Goal: Navigation & Orientation: Find specific page/section

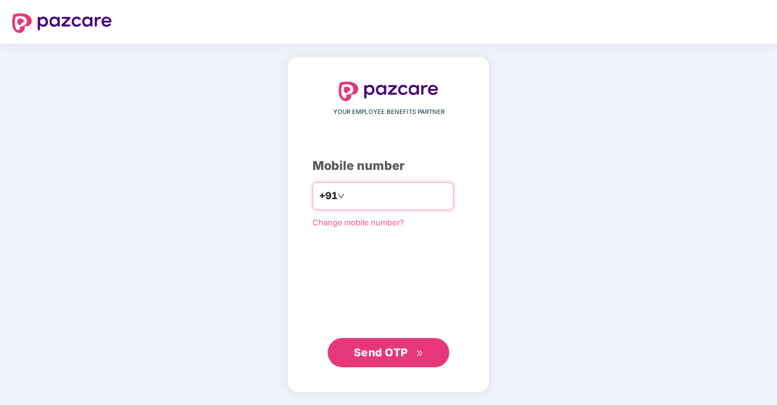
click at [357, 195] on input "number" at bounding box center [397, 195] width 100 height 19
type input "**********"
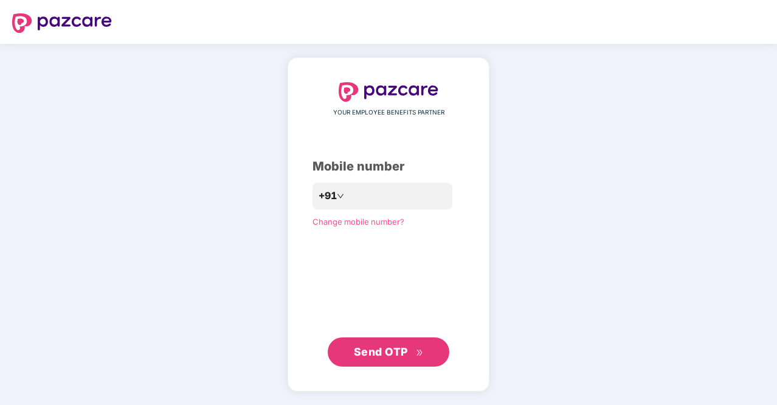
click at [436, 350] on button "Send OTP" at bounding box center [389, 351] width 122 height 29
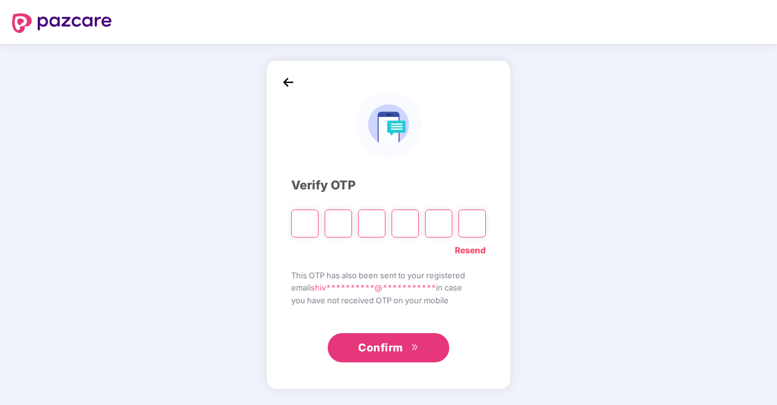
type input "*"
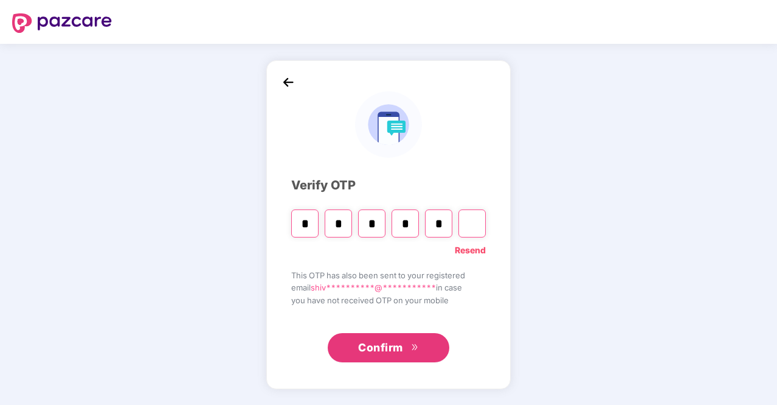
type input "*"
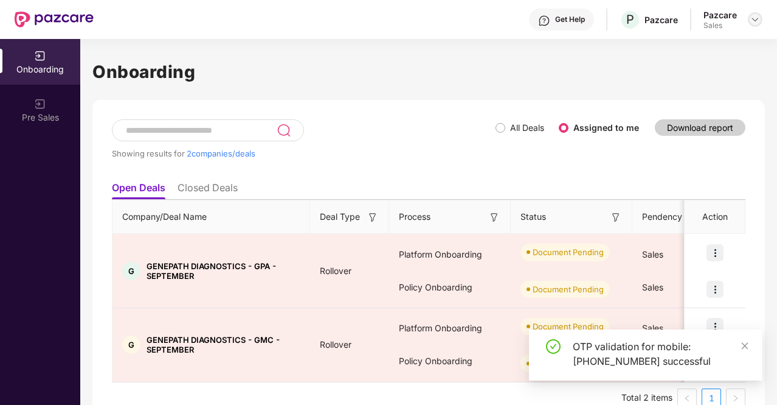
click at [751, 17] on img at bounding box center [756, 20] width 10 height 10
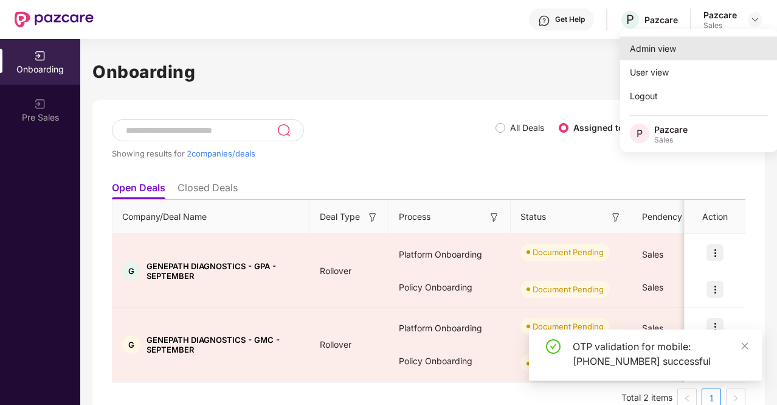
click at [704, 57] on div "Admin view" at bounding box center [700, 49] width 158 height 24
